Goal: Check status

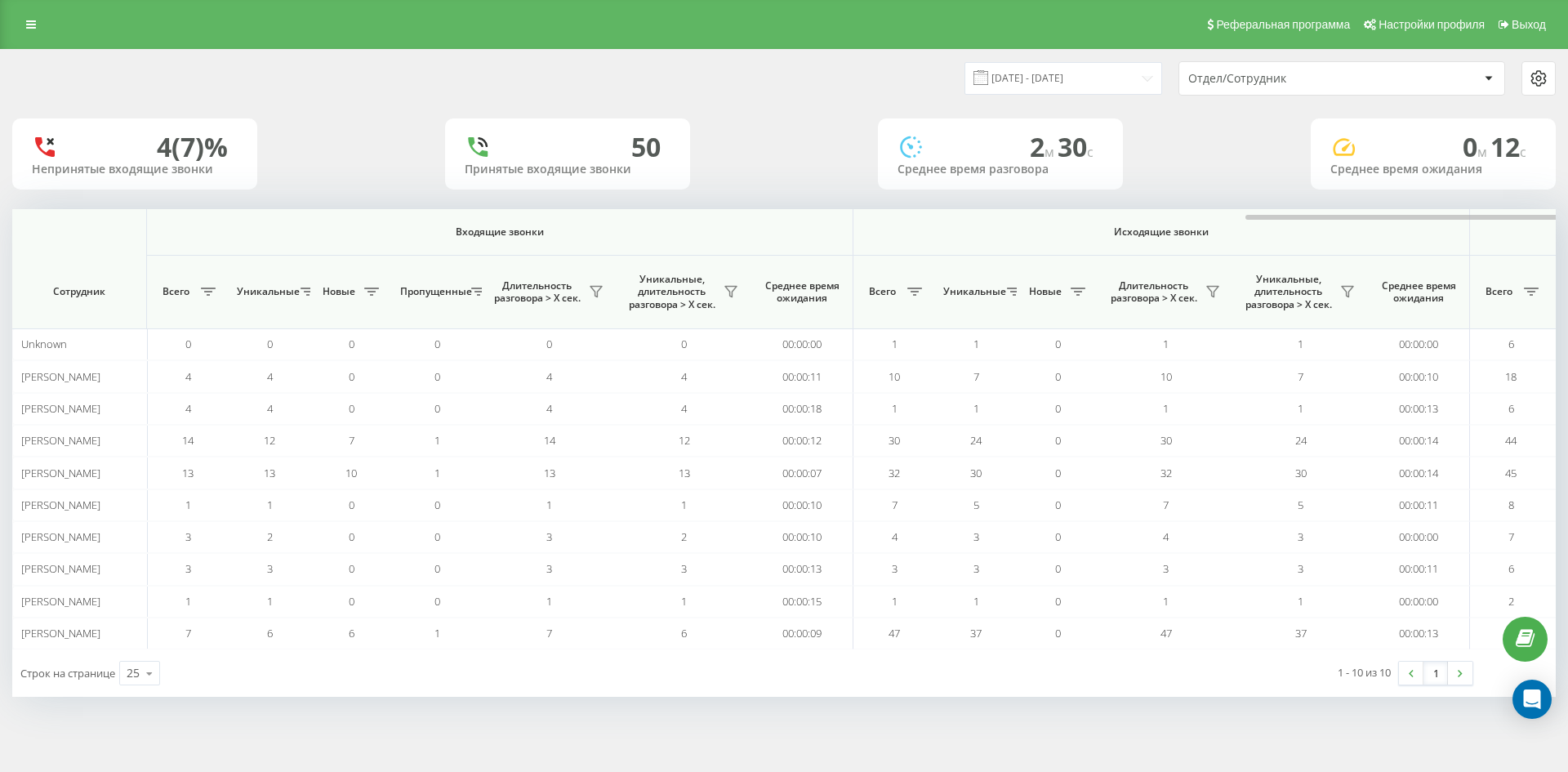
scroll to position [0, 735]
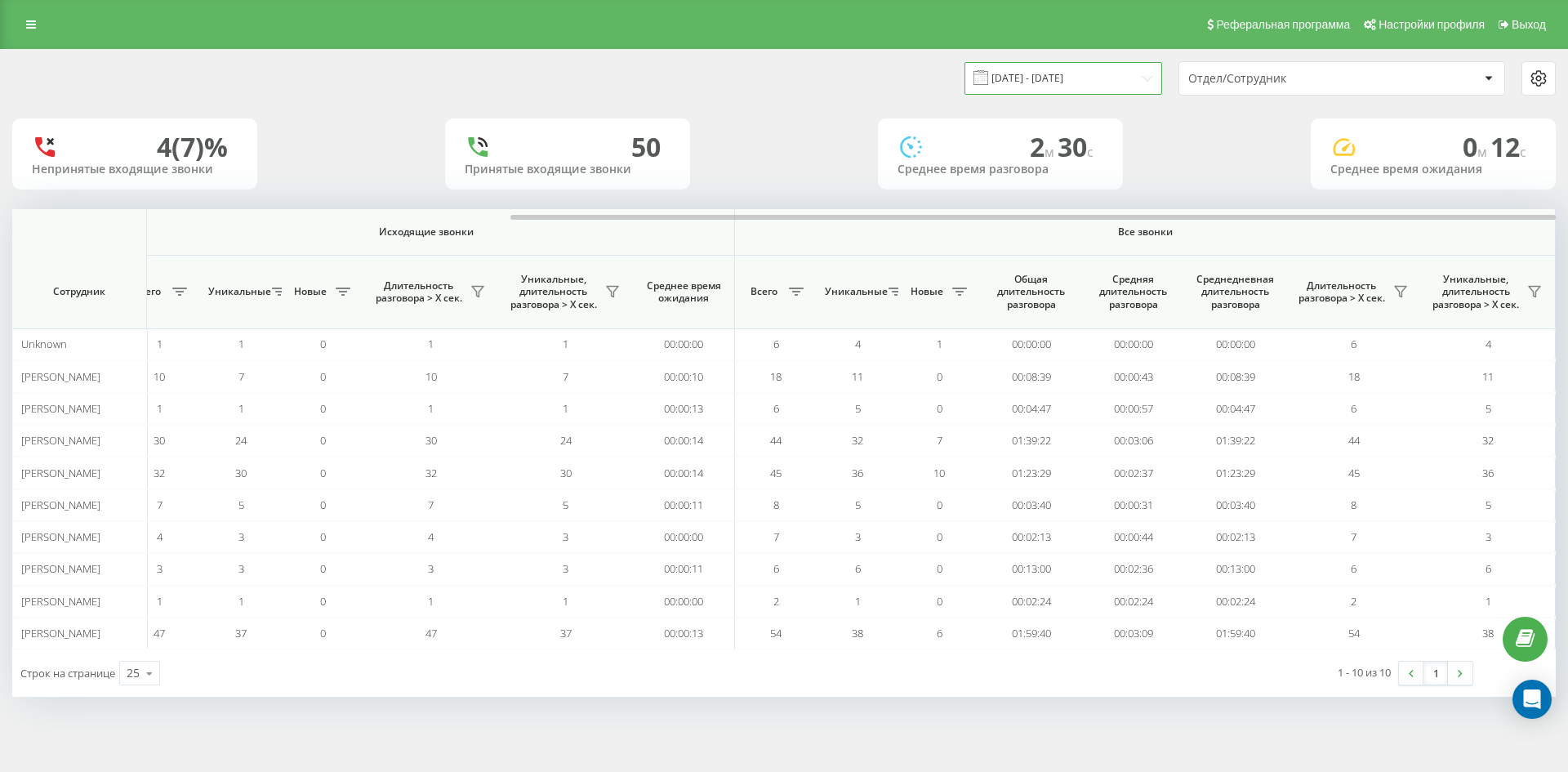
click at [1066, 86] on input "19.08.2025 - 19.08.2025" at bounding box center [1063, 77] width 198 height 32
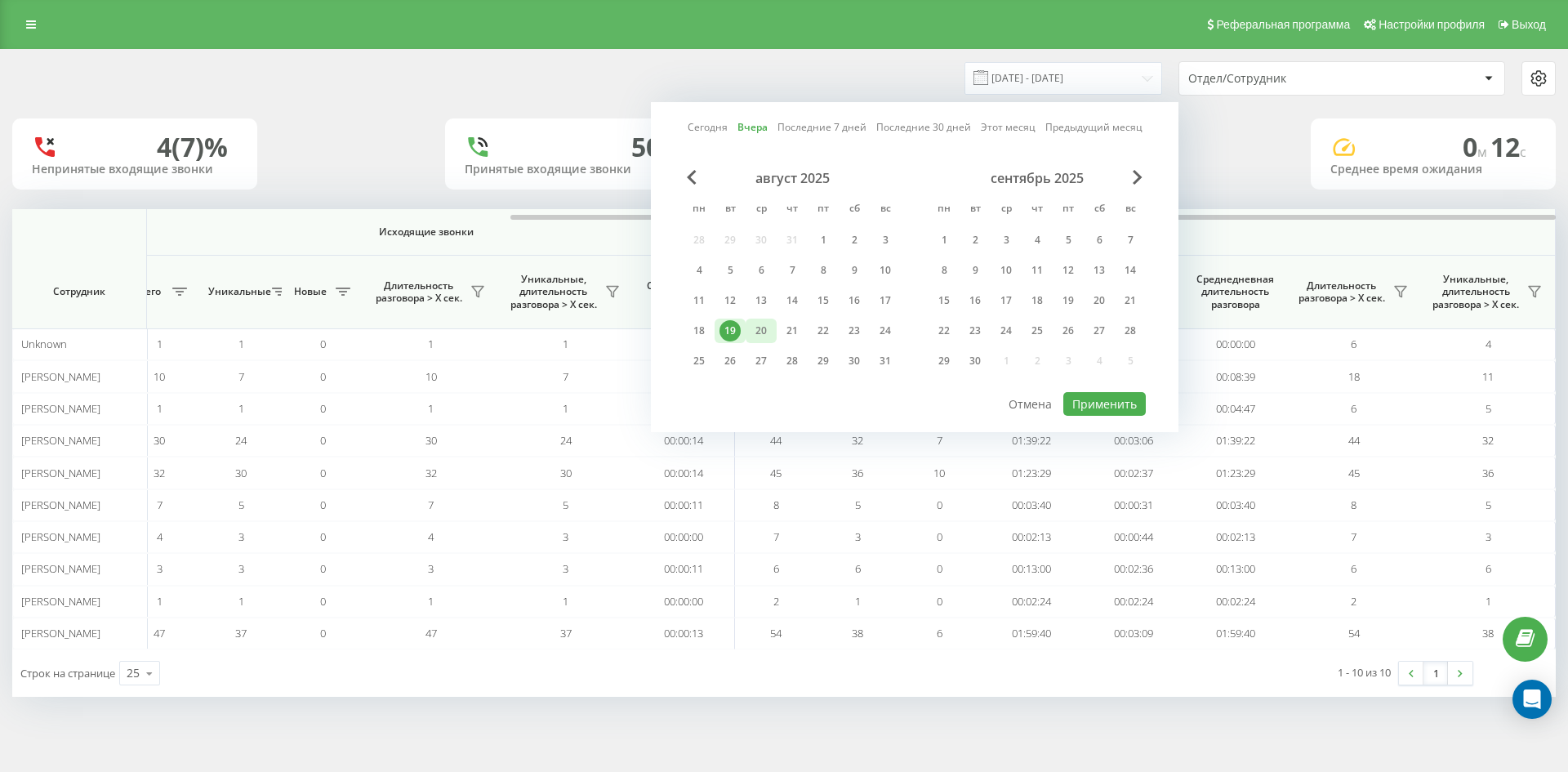
click at [761, 332] on div "20" at bounding box center [761, 331] width 22 height 22
click at [1082, 403] on button "Применить" at bounding box center [1104, 404] width 82 height 23
type input "20.08.2025 - 20.08.2025"
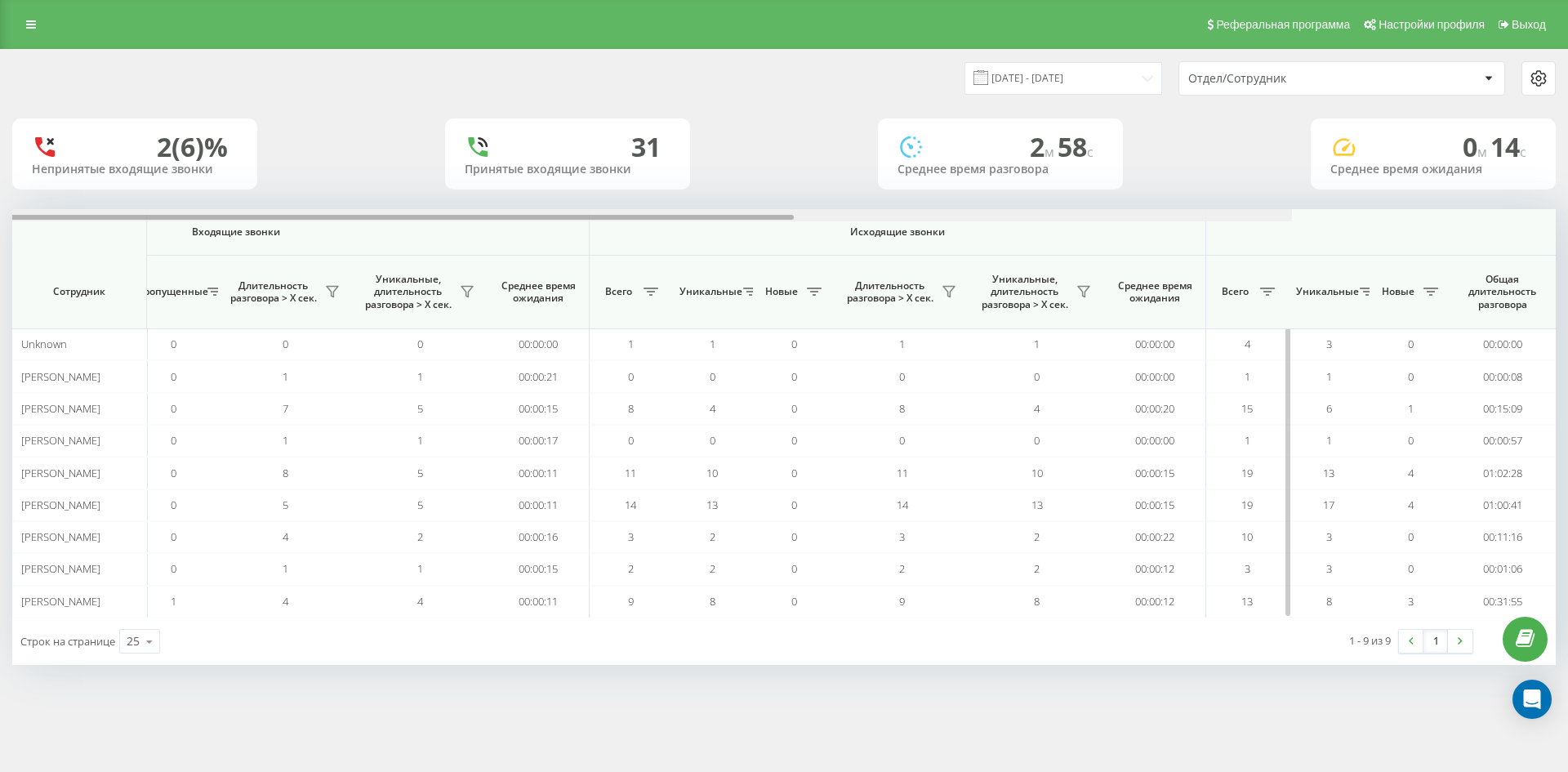
scroll to position [0, 735]
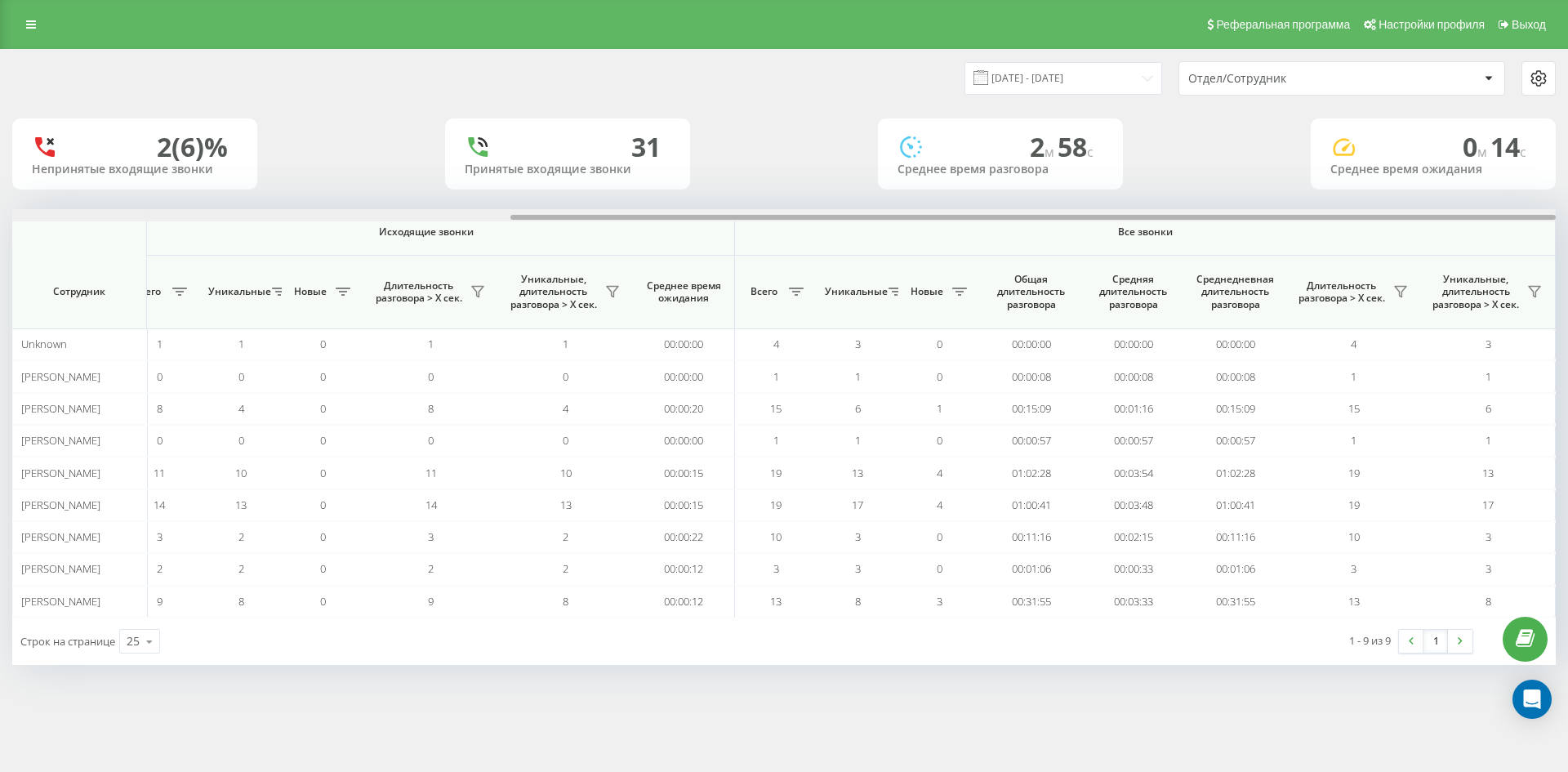
drag, startPoint x: 956, startPoint y: 216, endPoint x: 1567, endPoint y: 237, distance: 611.4
click at [1567, 234] on div "20.08.2025 - 20.08.2025 Отдел/Сотрудник 2 (6)% Непринятые входящие звонки 31 Пр…" at bounding box center [784, 373] width 1568 height 649
